Goal: Information Seeking & Learning: Learn about a topic

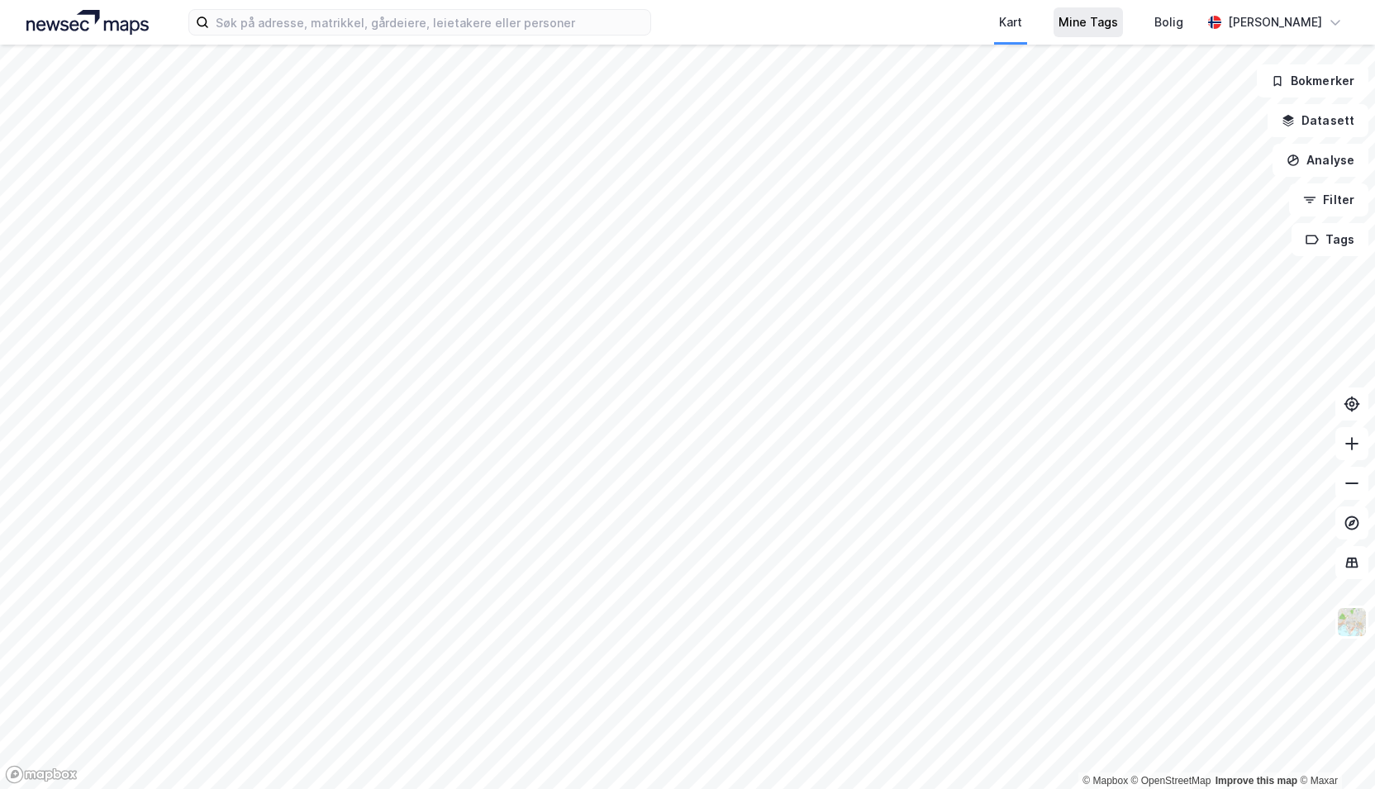
click at [1103, 36] on div "Mine Tags" at bounding box center [1088, 22] width 69 height 30
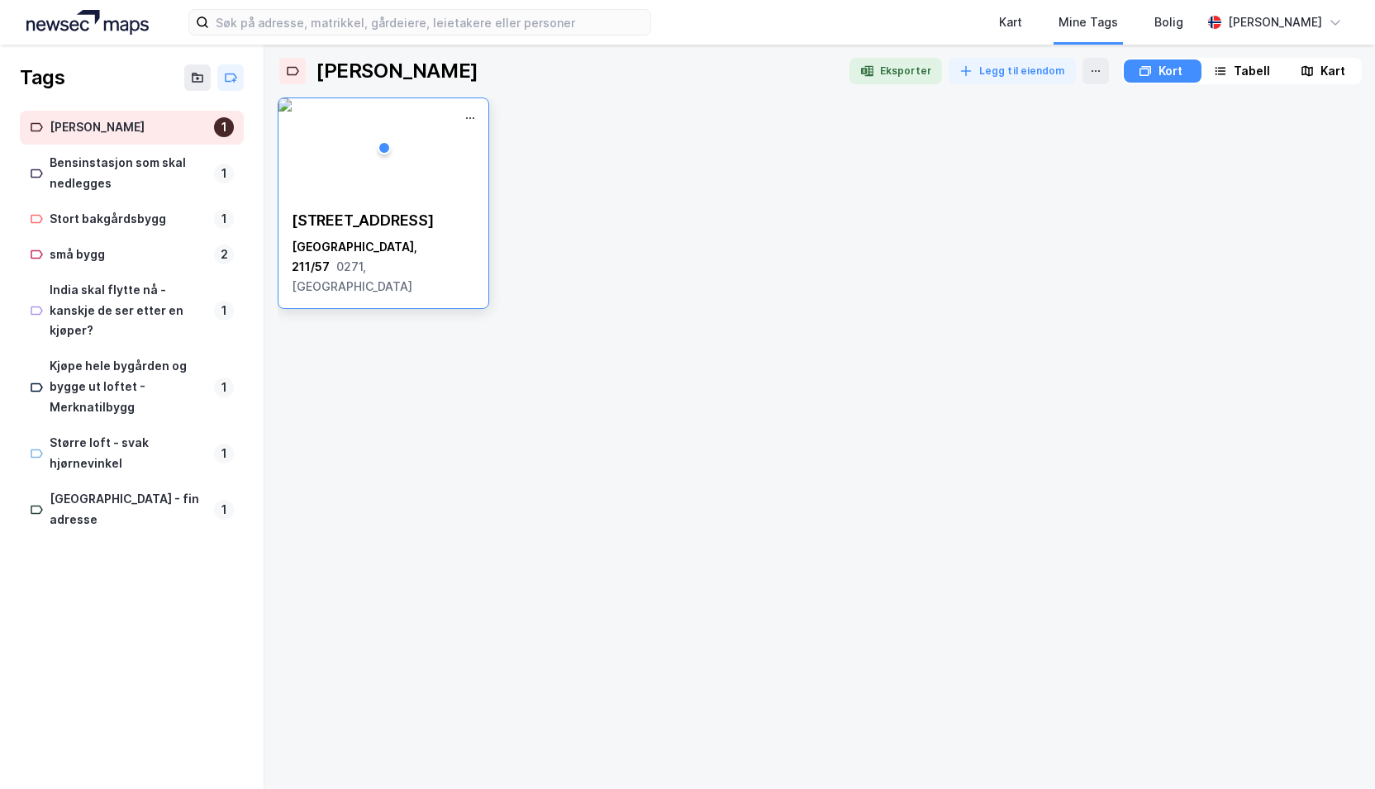
click at [292, 112] on img at bounding box center [285, 104] width 13 height 13
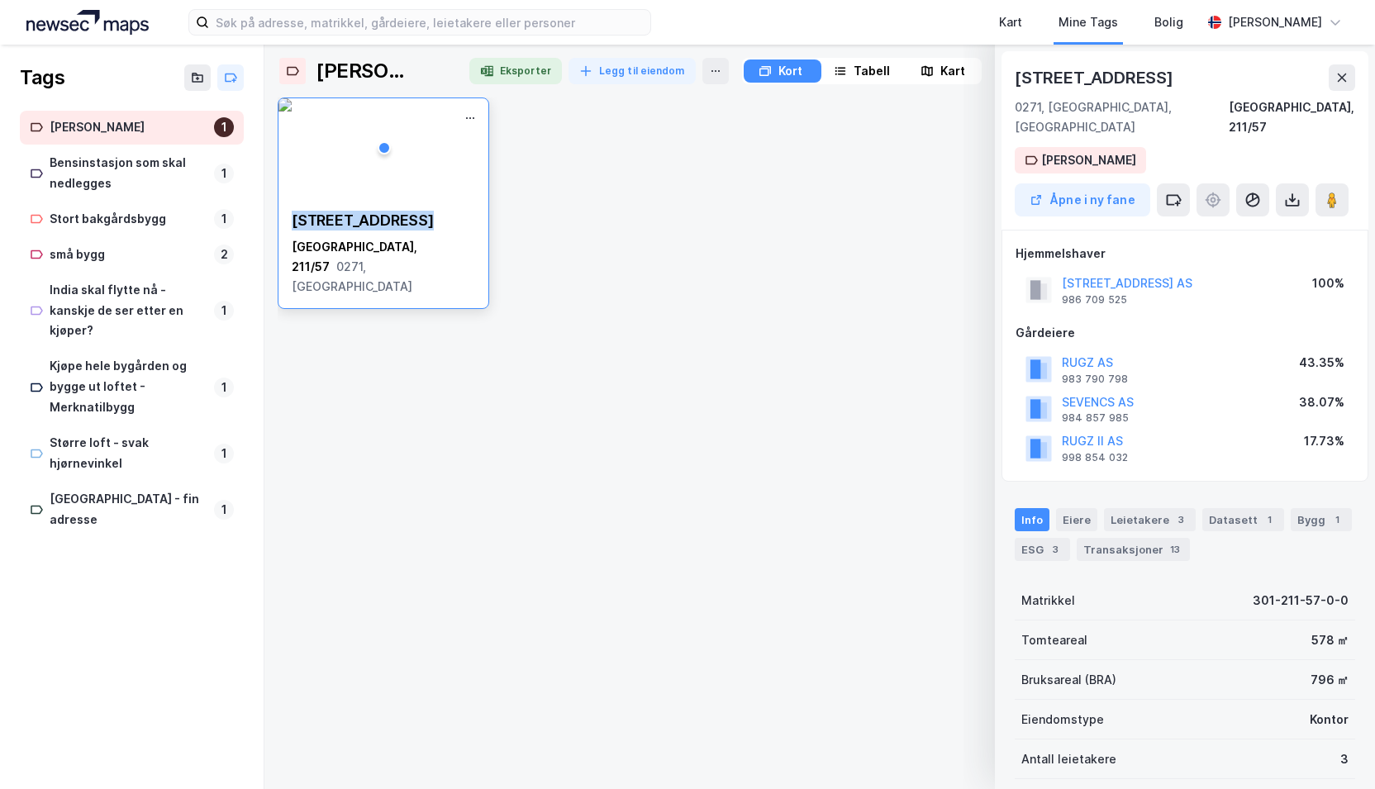
drag, startPoint x: 437, startPoint y: 217, endPoint x: 293, endPoint y: 214, distance: 143.9
click at [293, 214] on div "[STREET_ADDRESS]" at bounding box center [383, 221] width 183 height 20
copy div "[STREET_ADDRESS]"
click at [292, 112] on img at bounding box center [285, 104] width 13 height 13
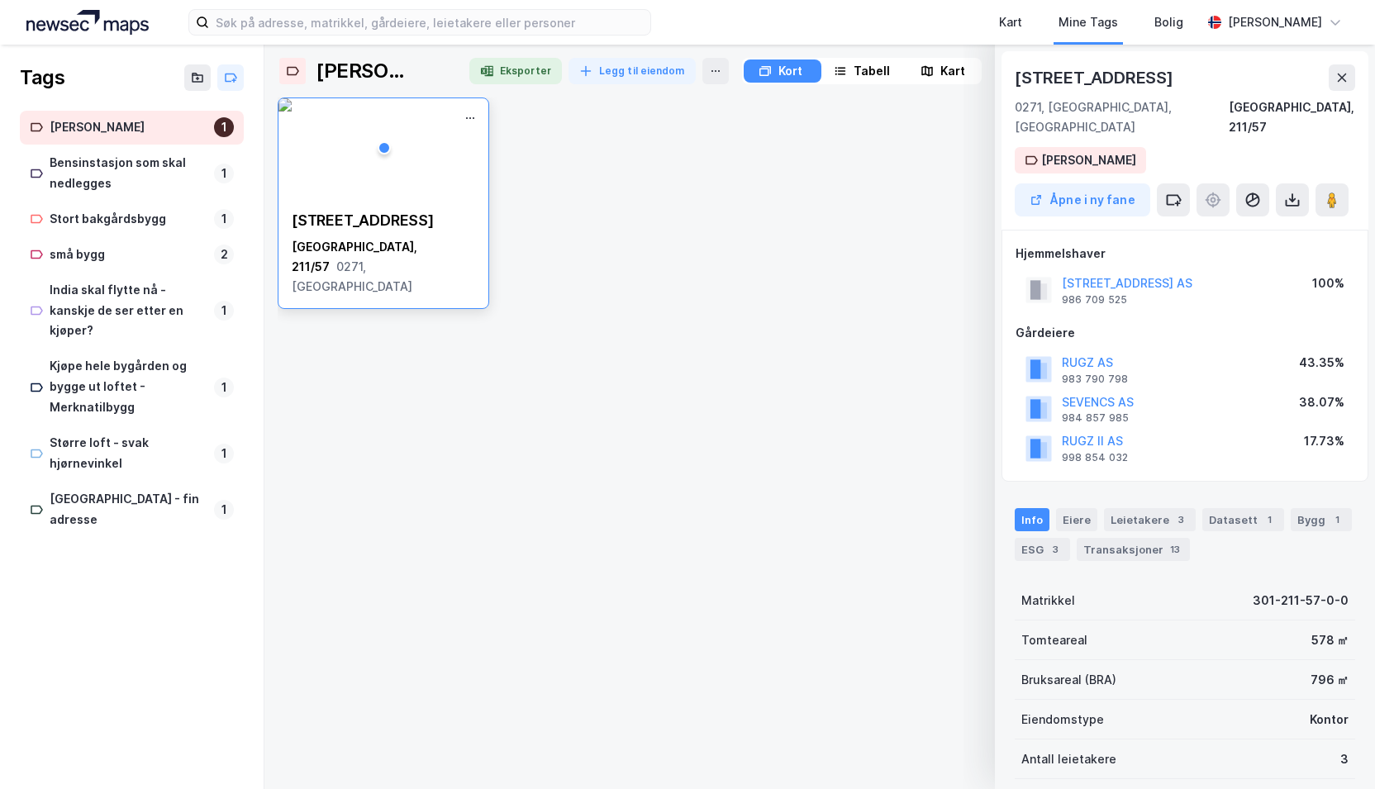
click at [292, 112] on img at bounding box center [285, 104] width 13 height 13
click at [1067, 508] on div "Eiere" at bounding box center [1076, 519] width 41 height 23
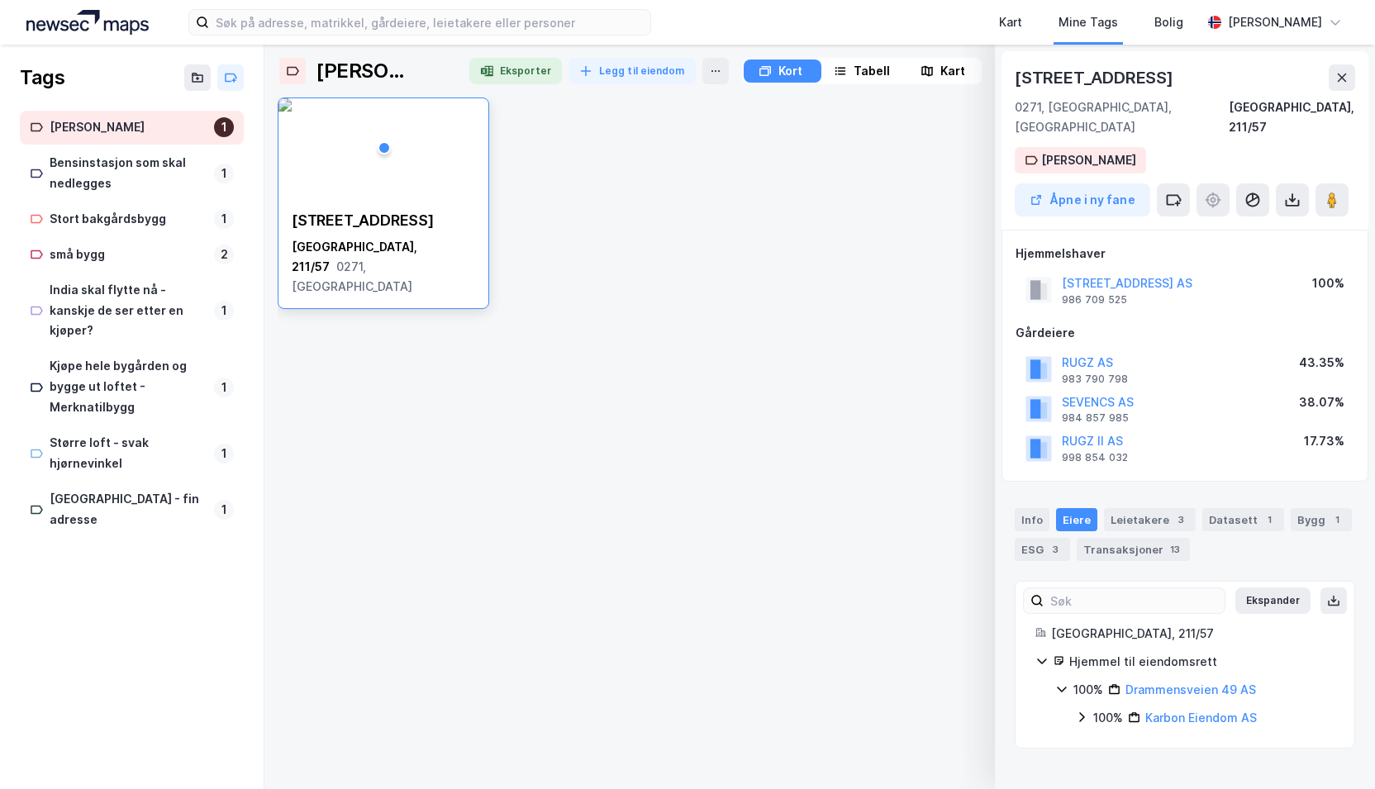
click at [1084, 711] on icon at bounding box center [1081, 717] width 13 height 13
click at [1098, 736] on div "100% Karbon Invest AS" at bounding box center [1215, 746] width 240 height 20
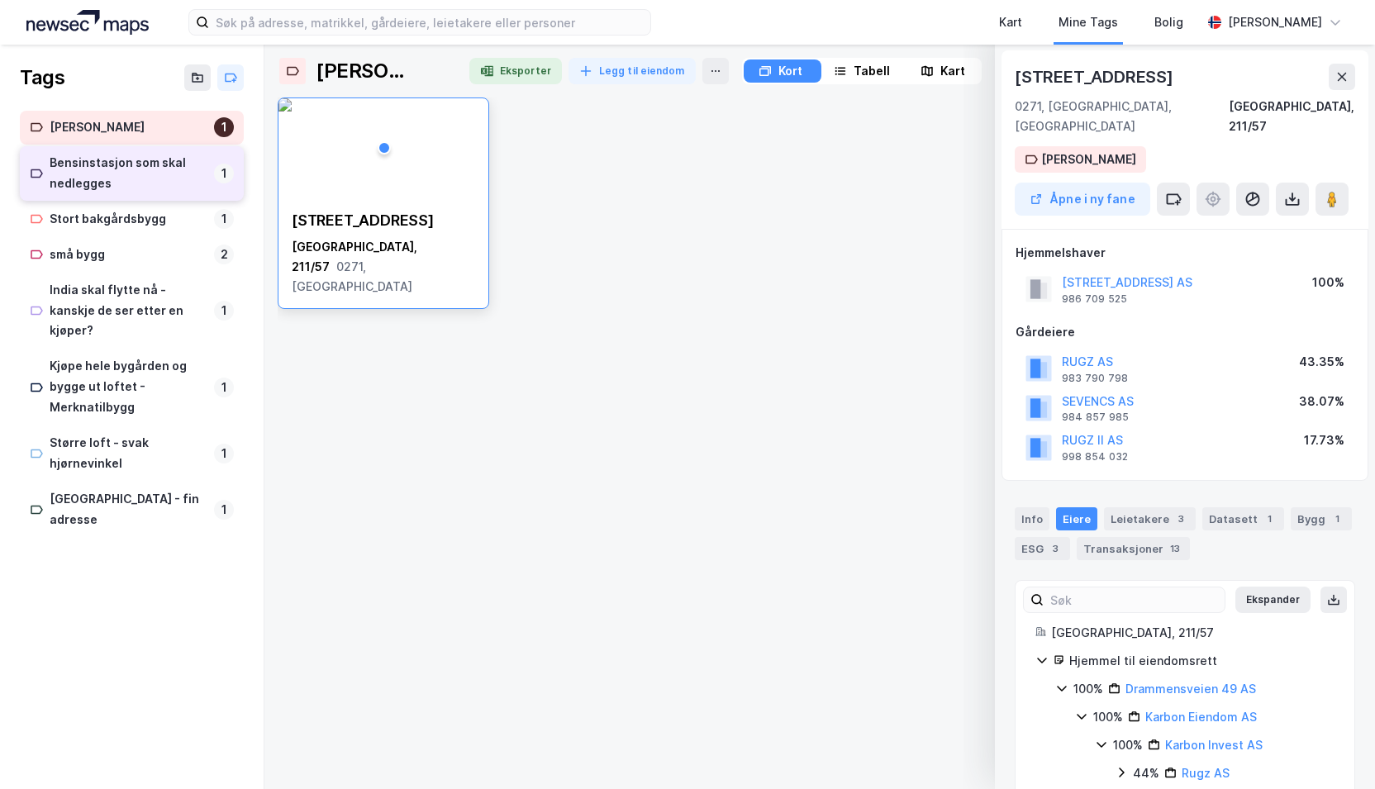
click at [82, 195] on div "Bensinstasjon som skal nedlegges 1" at bounding box center [132, 173] width 224 height 55
click at [292, 112] on img at bounding box center [285, 104] width 13 height 13
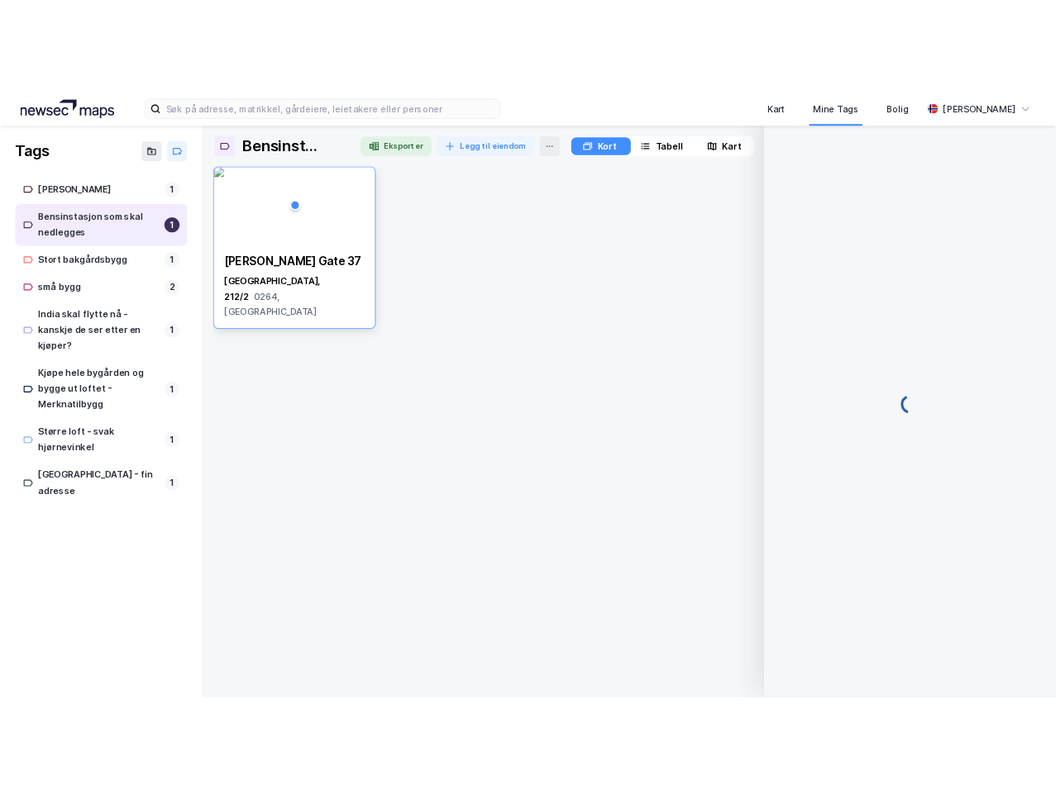
scroll to position [1, 0]
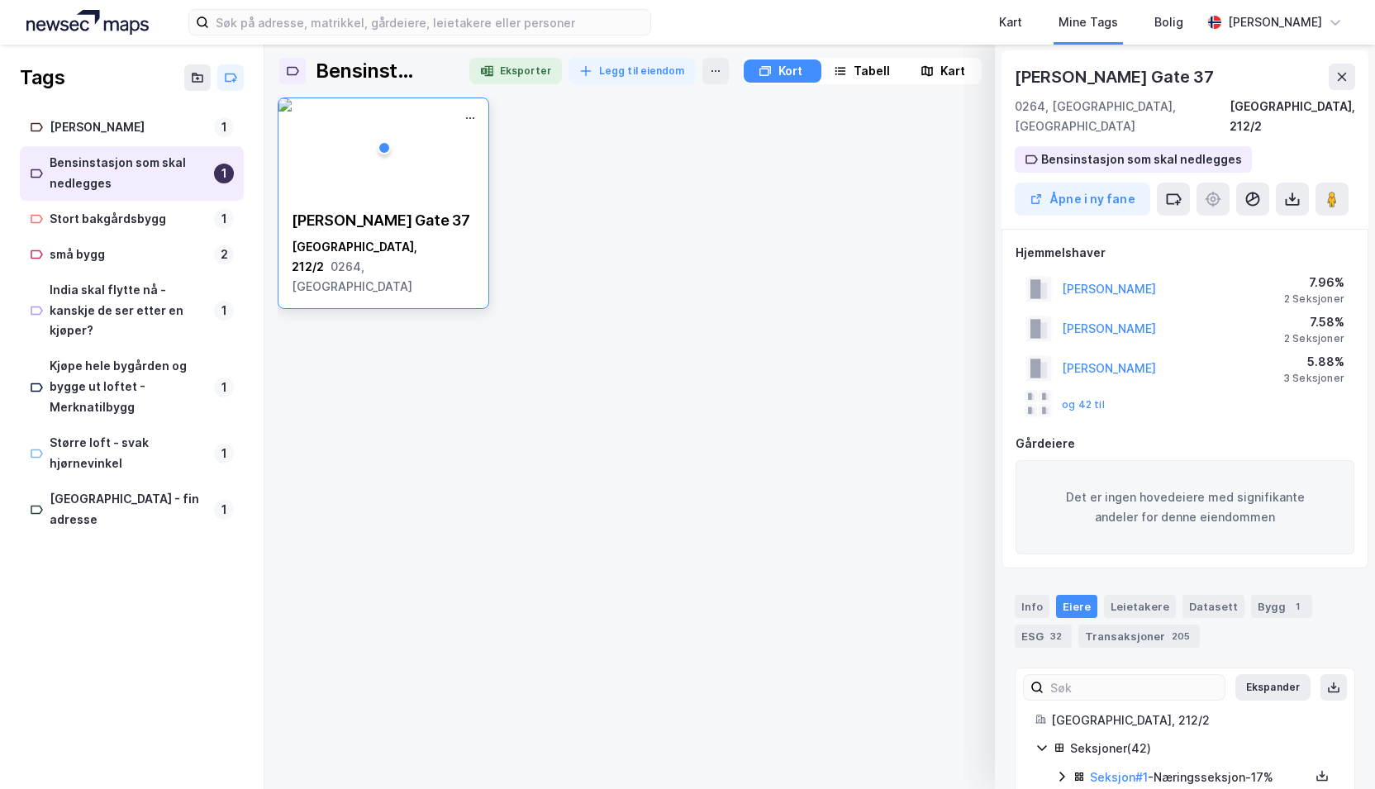
click at [292, 112] on img at bounding box center [285, 104] width 13 height 13
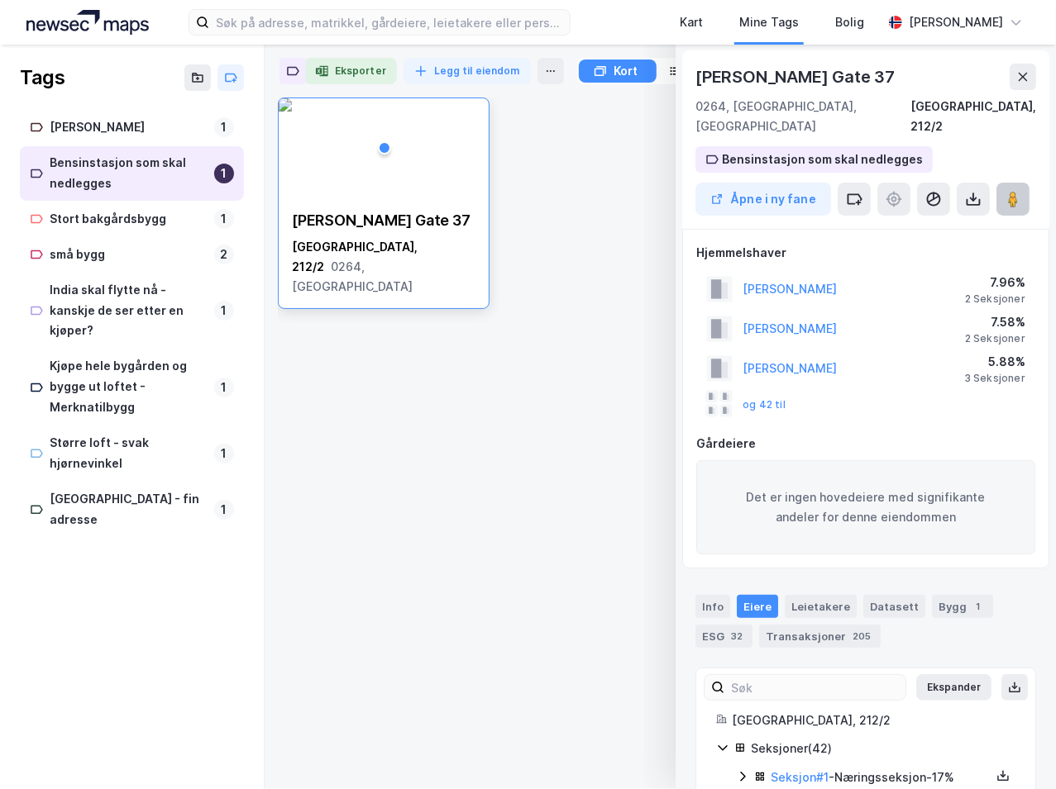
click at [1005, 191] on button at bounding box center [1012, 199] width 33 height 33
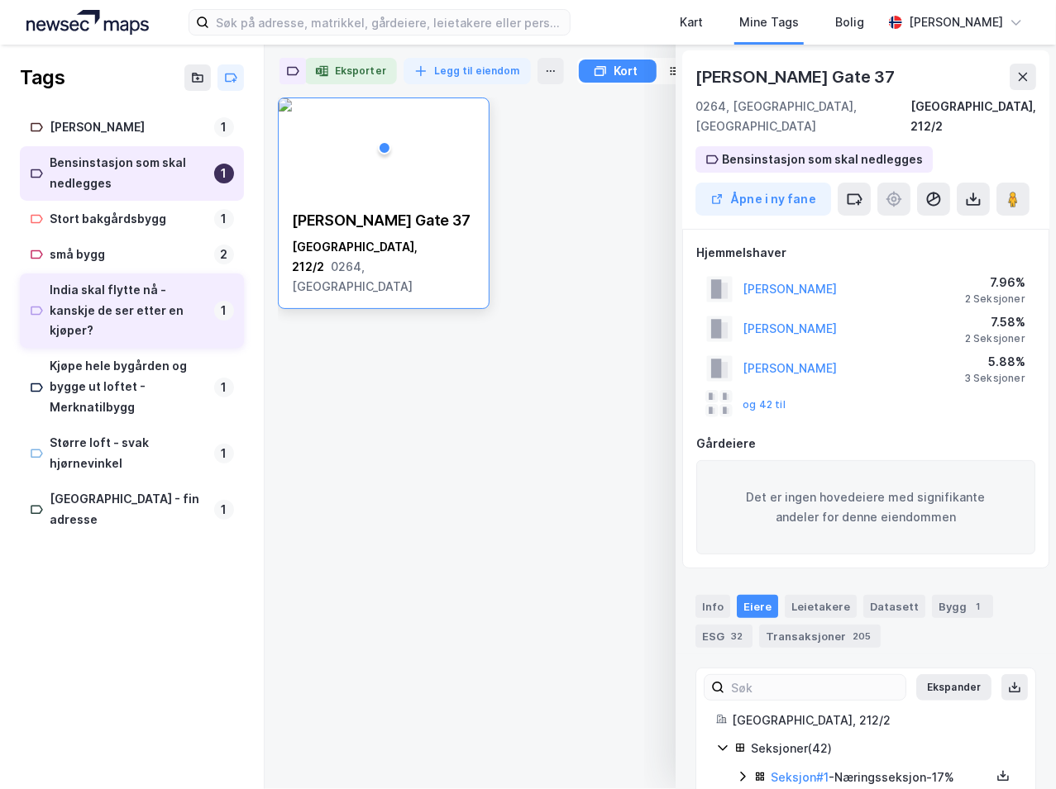
click at [114, 320] on div "India skal flytte nå - kanskje de ser etter en kjøper?" at bounding box center [129, 311] width 158 height 62
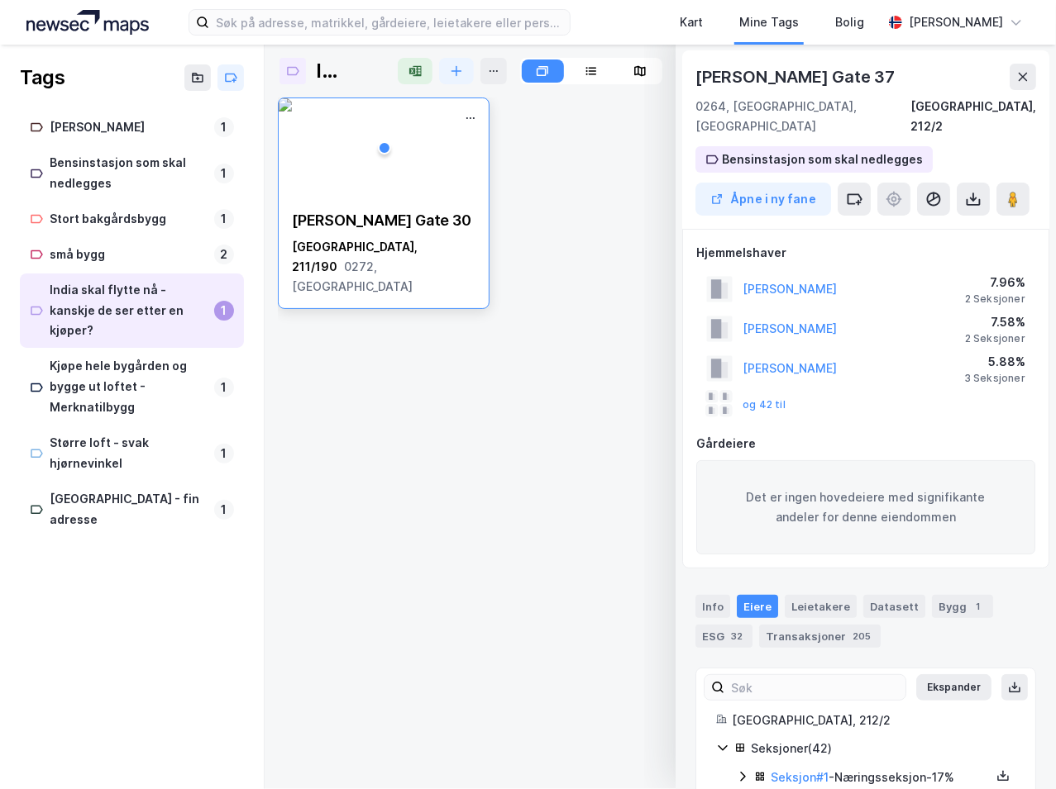
click at [292, 112] on img at bounding box center [285, 104] width 13 height 13
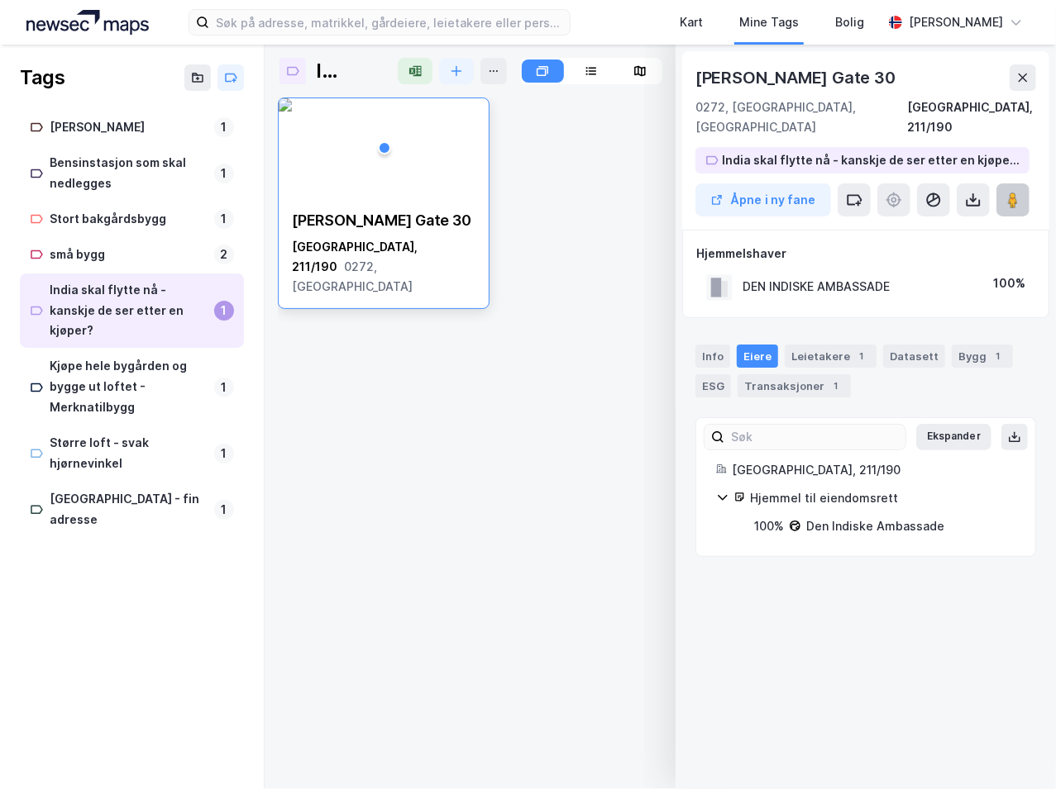
click at [1008, 192] on icon at bounding box center [1012, 200] width 17 height 17
click at [551, 264] on div "[PERSON_NAME][STREET_ADDRESS]" at bounding box center [660, 204] width 765 height 212
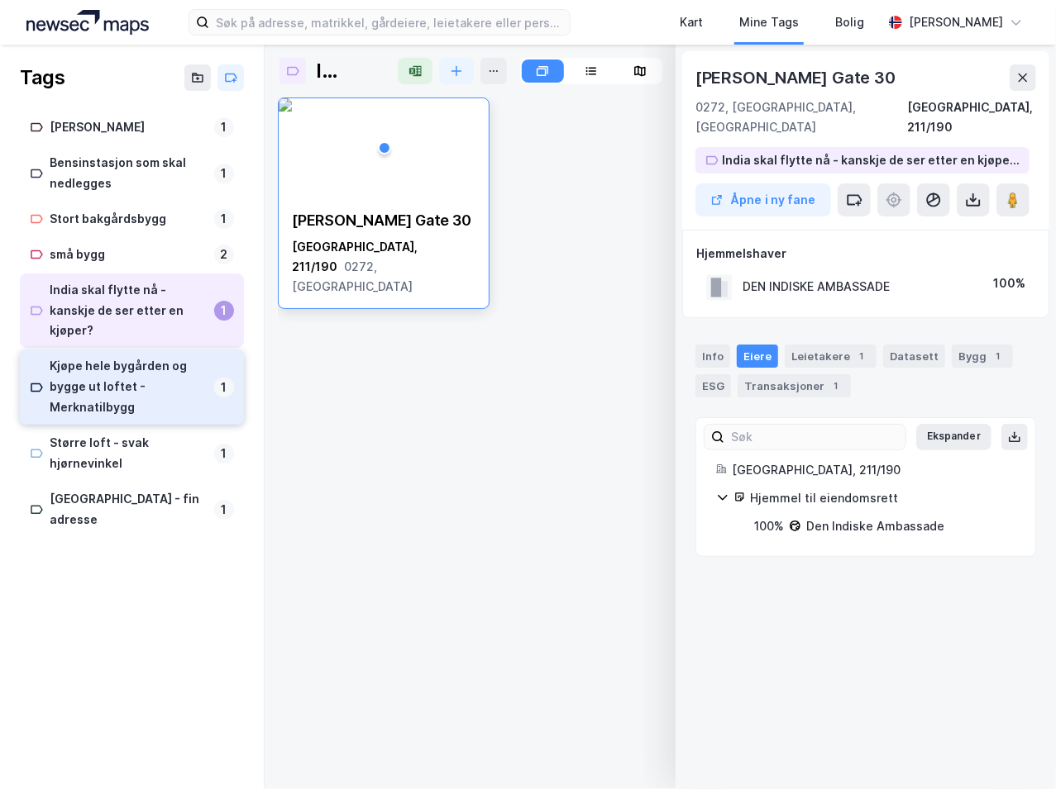
click at [110, 372] on div "Kjøpe hele bygården og bygge ut loftet - Merknatilbygg" at bounding box center [129, 387] width 158 height 62
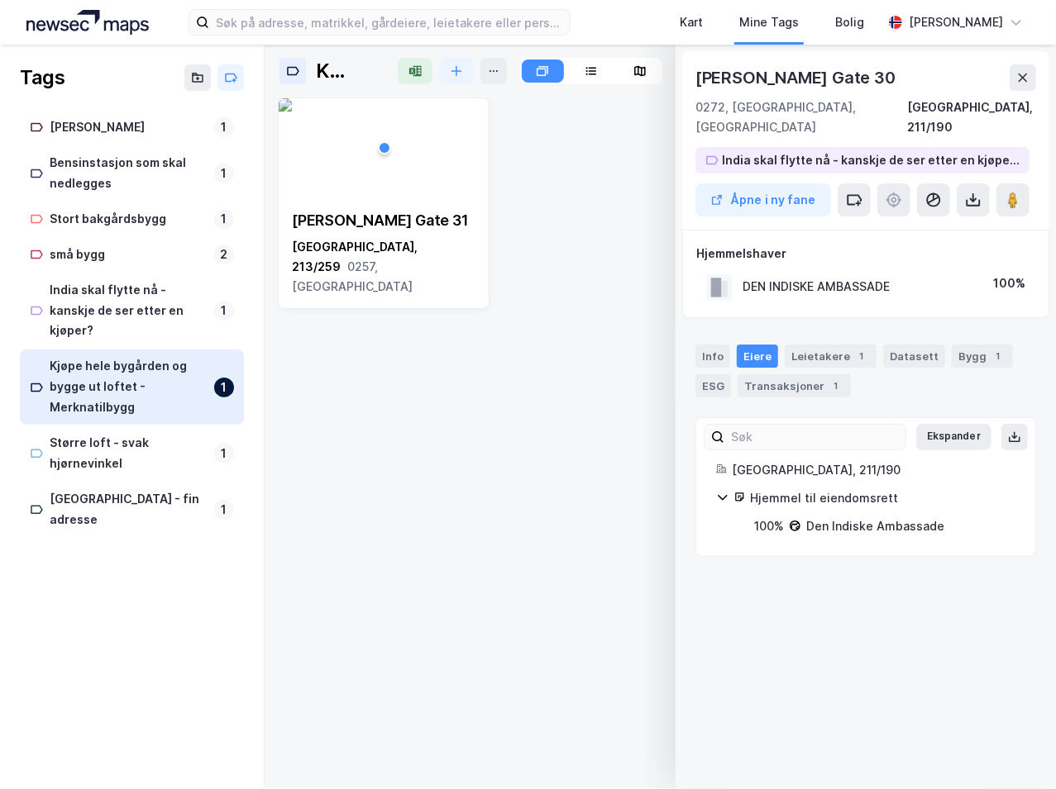
click at [292, 112] on img at bounding box center [285, 104] width 13 height 13
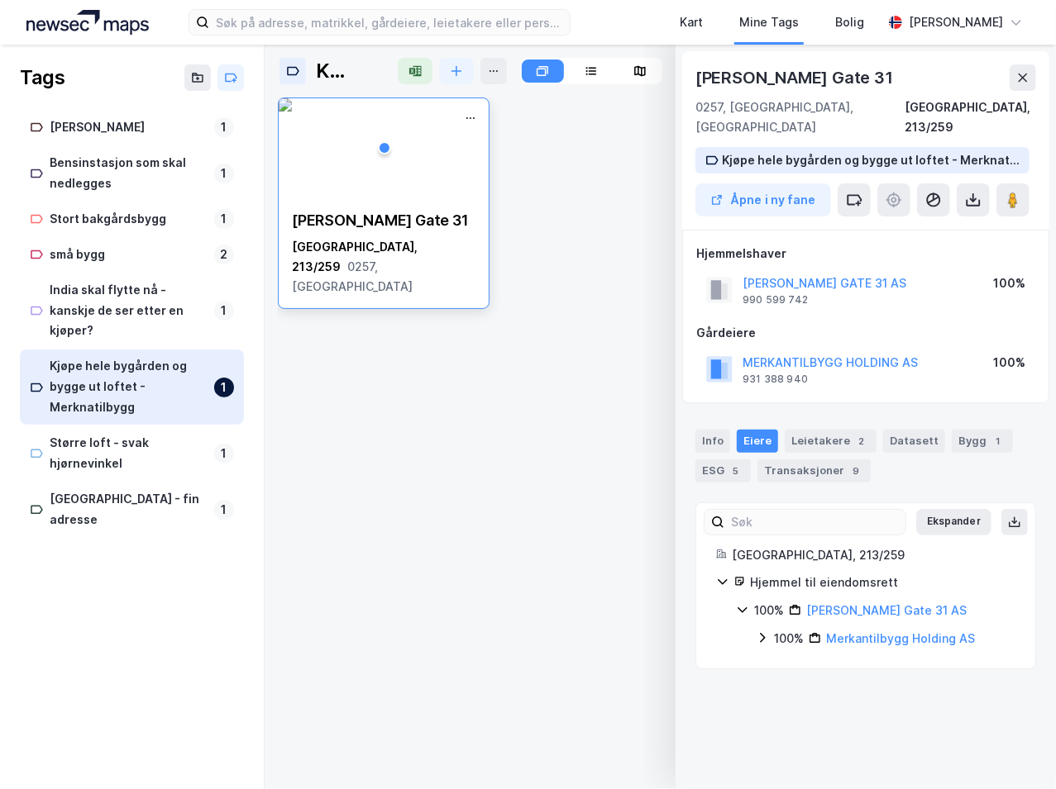
click at [292, 112] on img at bounding box center [285, 104] width 13 height 13
click at [1014, 183] on button at bounding box center [1012, 199] width 33 height 33
drag, startPoint x: 427, startPoint y: 214, endPoint x: 279, endPoint y: 217, distance: 147.1
click at [279, 217] on div "[PERSON_NAME][STREET_ADDRESS]" at bounding box center [384, 254] width 210 height 112
copy div "[PERSON_NAME] Gate 31"
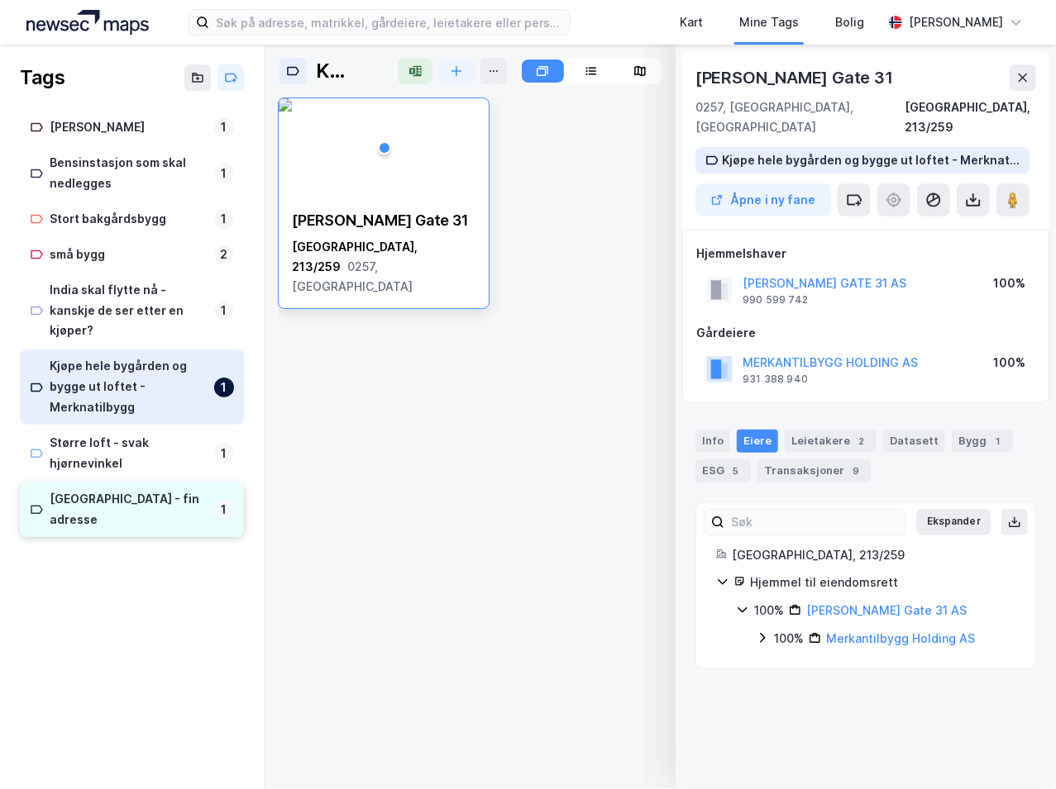
click at [107, 489] on div "[GEOGRAPHIC_DATA] - fin adresse" at bounding box center [129, 509] width 158 height 41
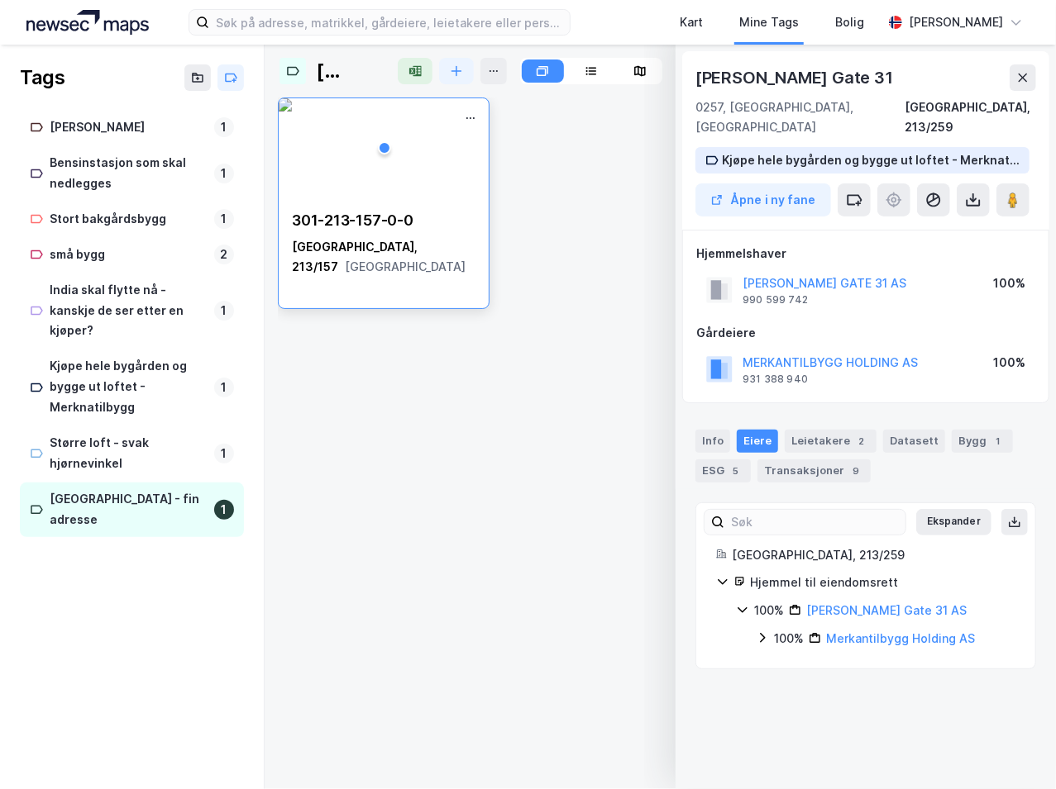
click at [292, 112] on img at bounding box center [285, 104] width 13 height 13
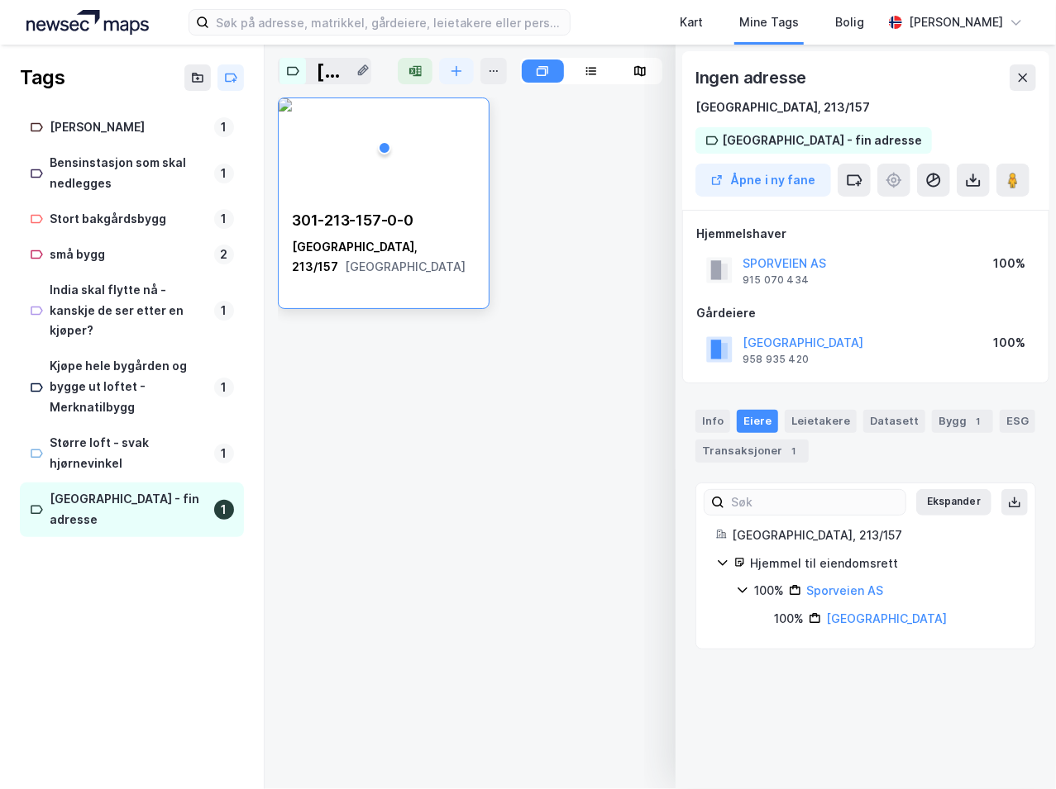
click at [326, 64] on div "[GEOGRAPHIC_DATA] - fin adresse" at bounding box center [331, 71] width 31 height 26
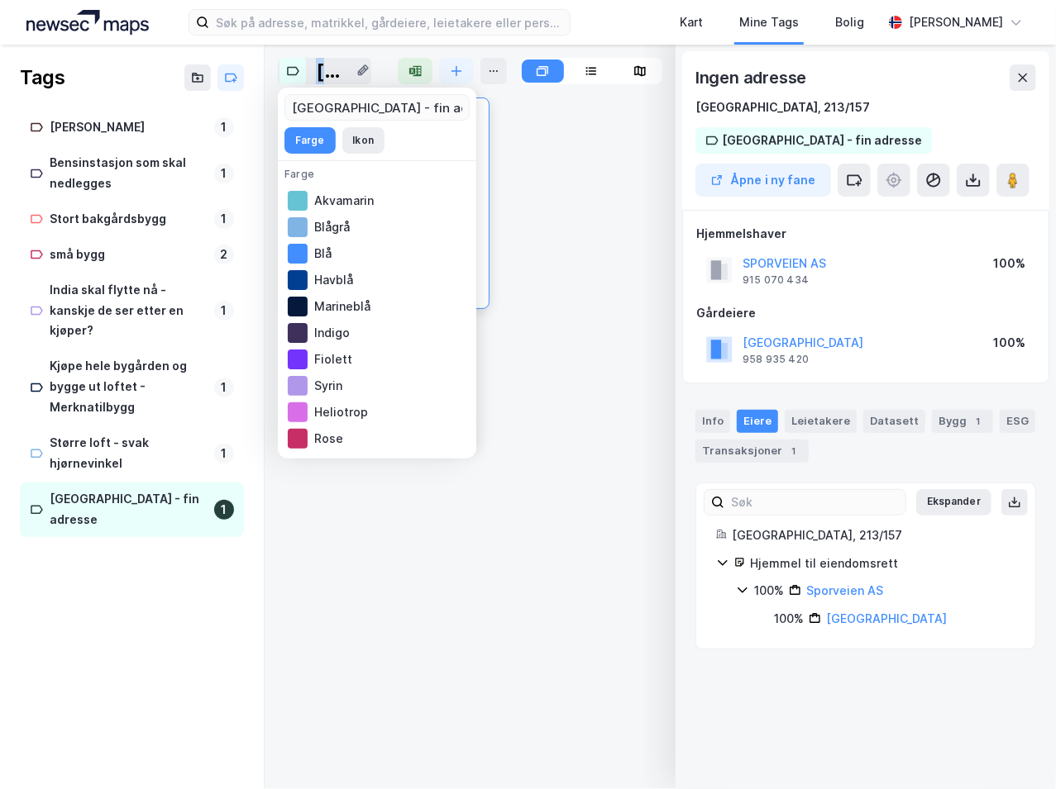
click at [326, 64] on div "[GEOGRAPHIC_DATA] - fin adresse" at bounding box center [331, 71] width 31 height 26
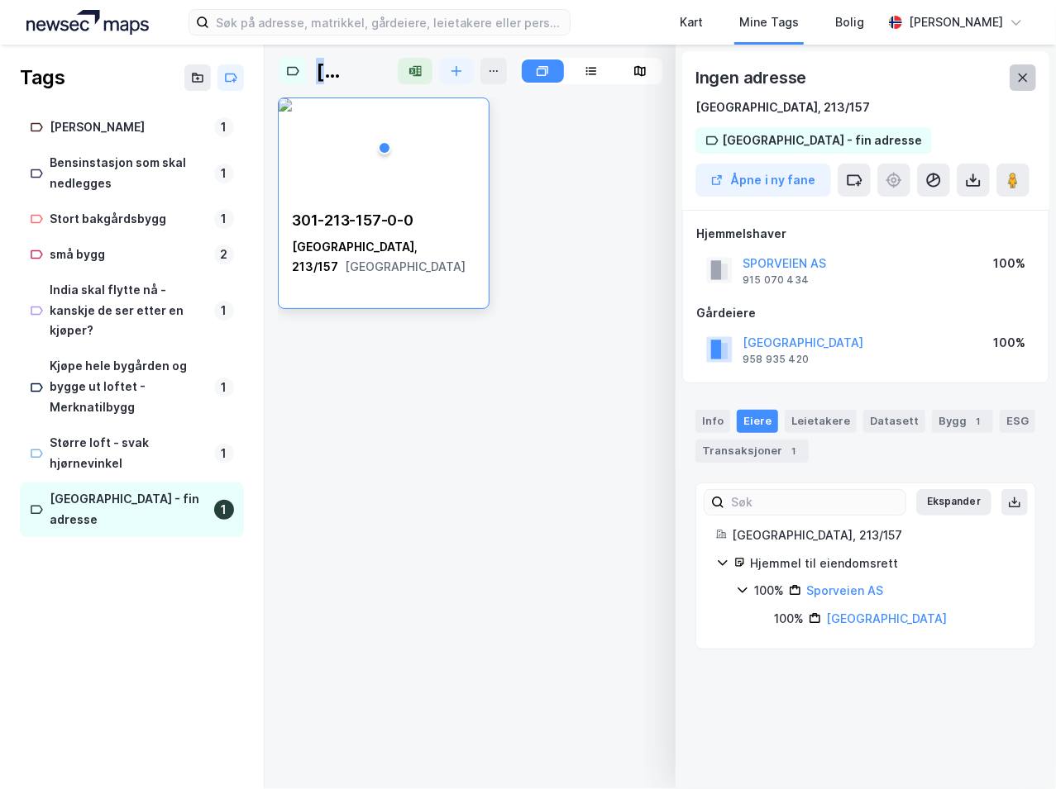
click at [1025, 75] on icon at bounding box center [1022, 78] width 9 height 8
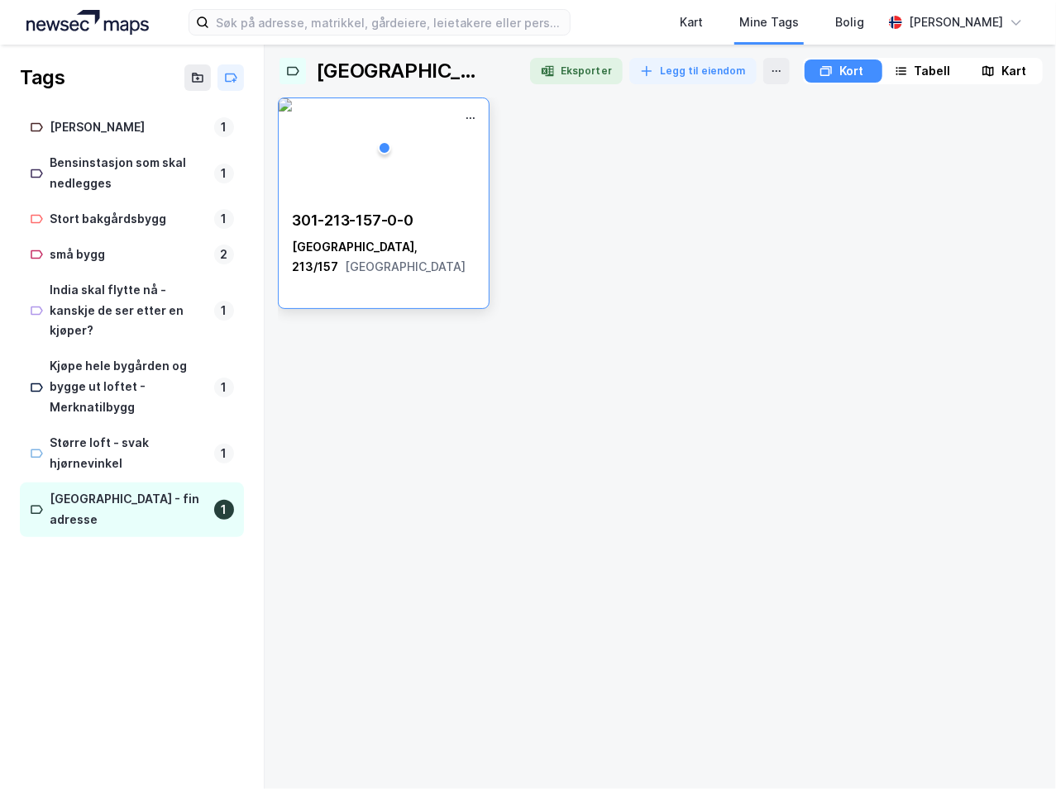
click at [408, 207] on div "301-213-157-0-0 [GEOGRAPHIC_DATA], 213/157 [GEOGRAPHIC_DATA]" at bounding box center [384, 244] width 210 height 93
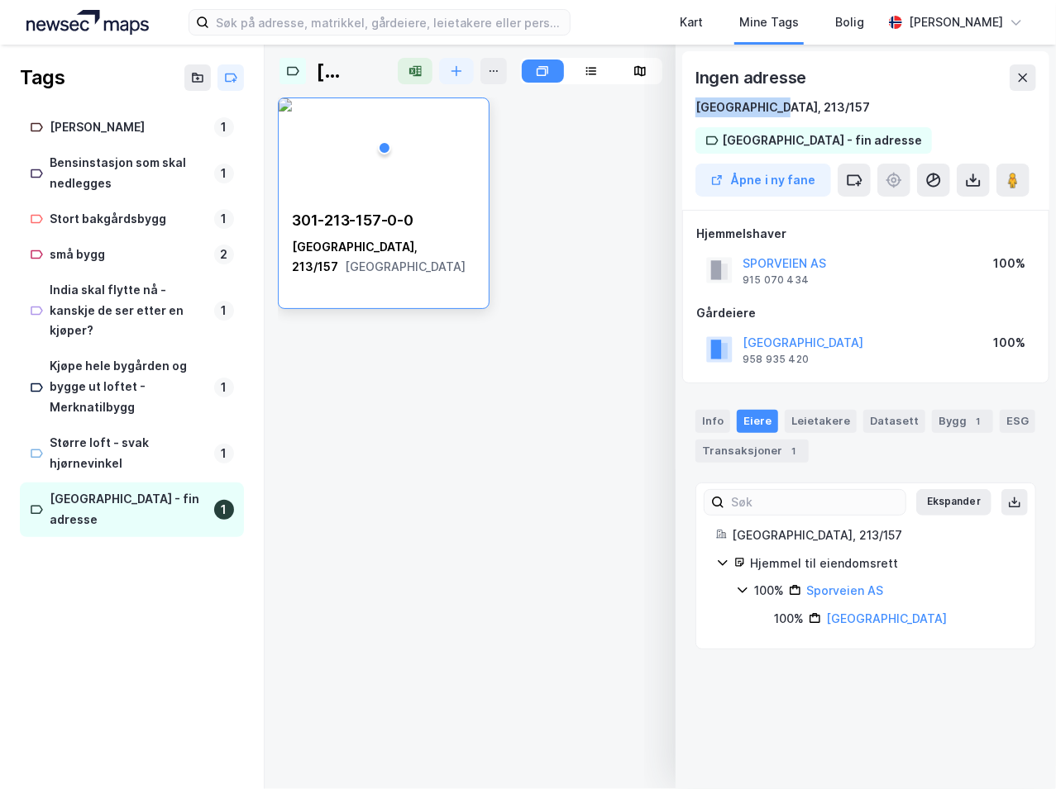
drag, startPoint x: 779, startPoint y: 106, endPoint x: 694, endPoint y: 104, distance: 84.3
click at [694, 104] on div "Ingen adresse [GEOGRAPHIC_DATA], [GEOGRAPHIC_DATA] - fin adresse [GEOGRAPHIC_DA…" at bounding box center [865, 130] width 367 height 159
drag, startPoint x: 694, startPoint y: 104, endPoint x: 713, endPoint y: 107, distance: 19.2
click at [713, 107] on div "[GEOGRAPHIC_DATA], 213/157" at bounding box center [782, 108] width 174 height 20
drag, startPoint x: 777, startPoint y: 110, endPoint x: 698, endPoint y: 113, distance: 78.6
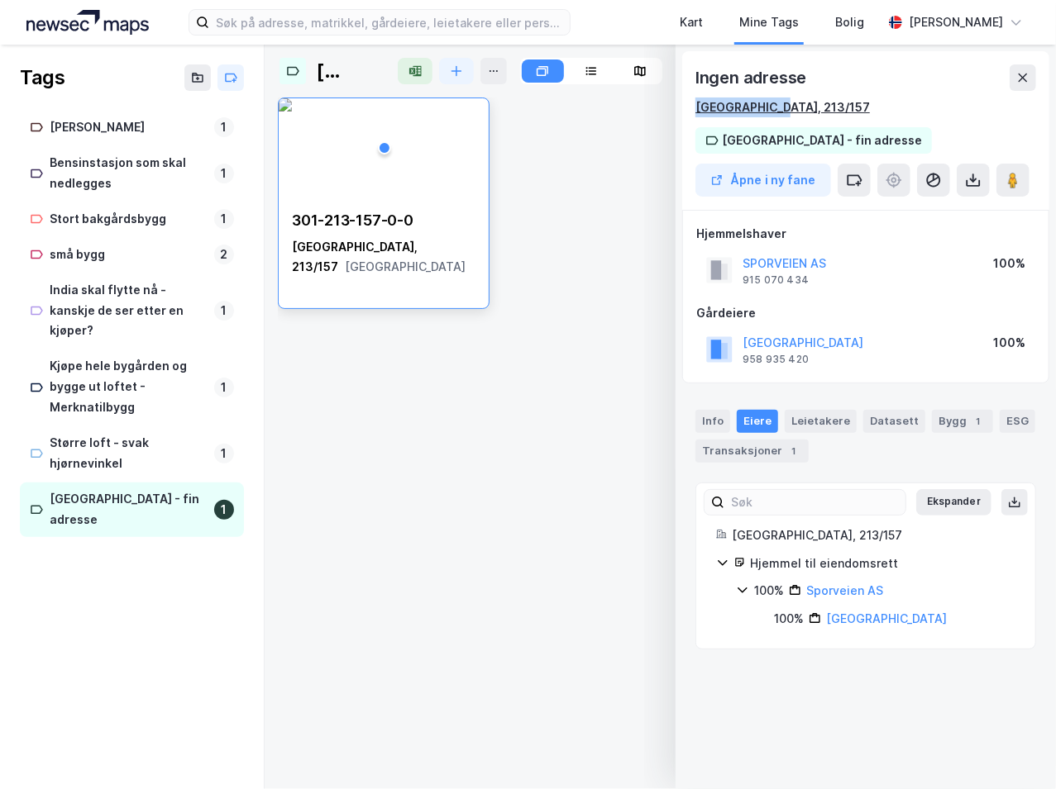
click at [698, 113] on div "[GEOGRAPHIC_DATA], 213/157" at bounding box center [865, 108] width 341 height 20
copy div "[GEOGRAPHIC_DATA], 213/157"
click at [120, 222] on div "Stort bakgårdsbygg" at bounding box center [129, 219] width 158 height 21
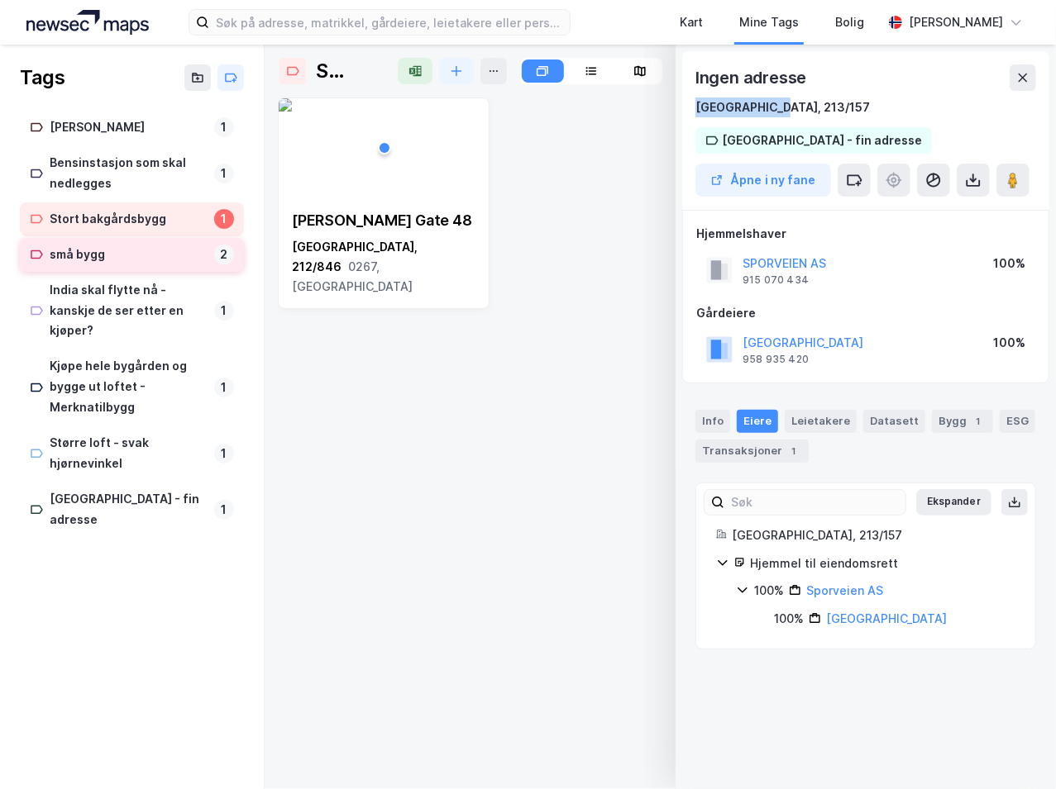
click at [112, 245] on div "små bygg" at bounding box center [129, 255] width 158 height 21
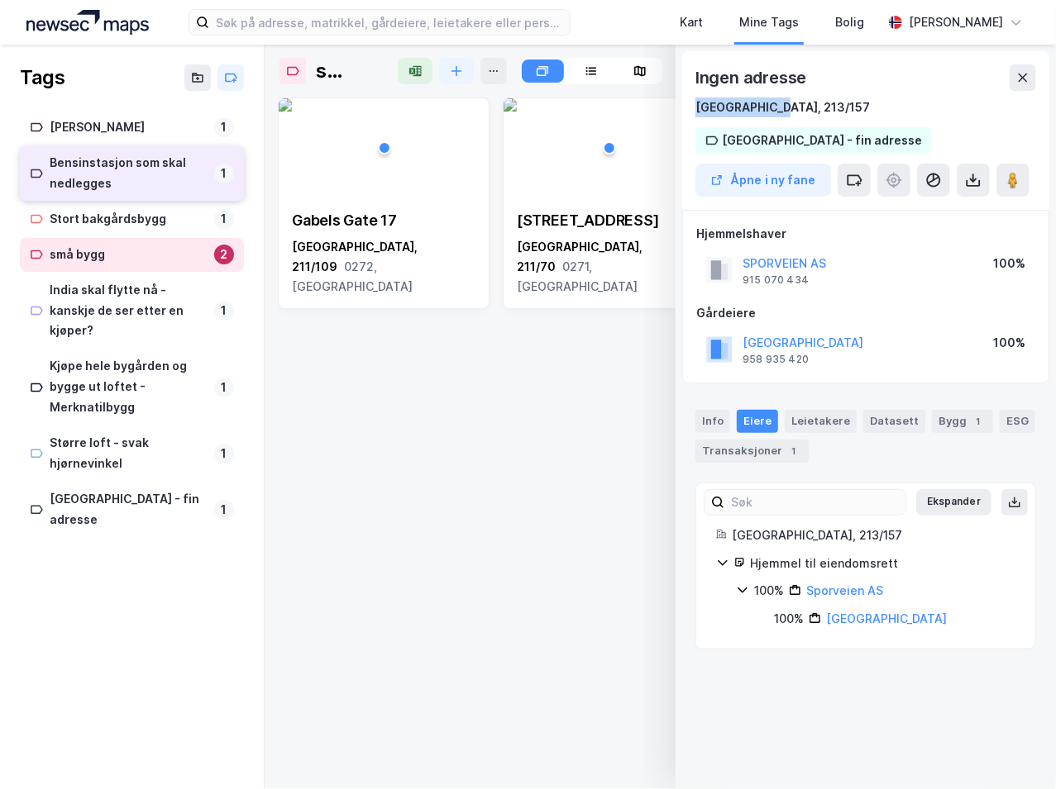
click at [125, 188] on div "Bensinstasjon som skal nedlegges" at bounding box center [129, 173] width 158 height 41
